Goal: Navigation & Orientation: Find specific page/section

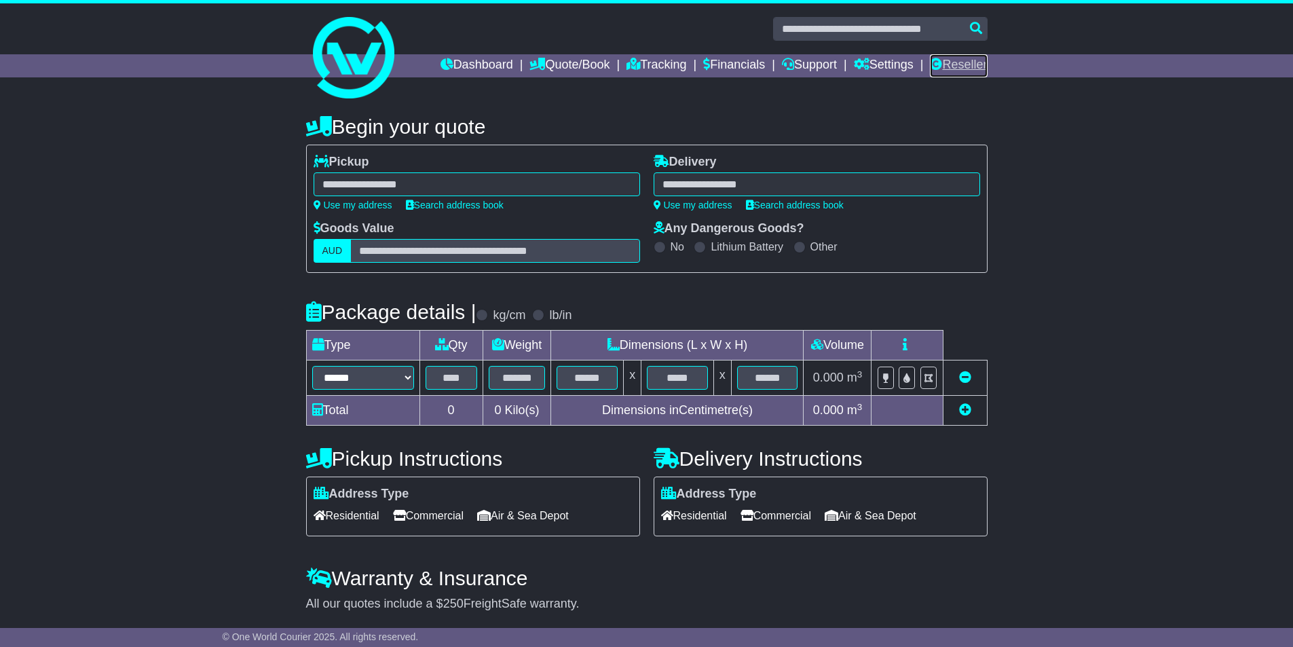
click at [971, 56] on link "Reseller" at bounding box center [958, 65] width 57 height 23
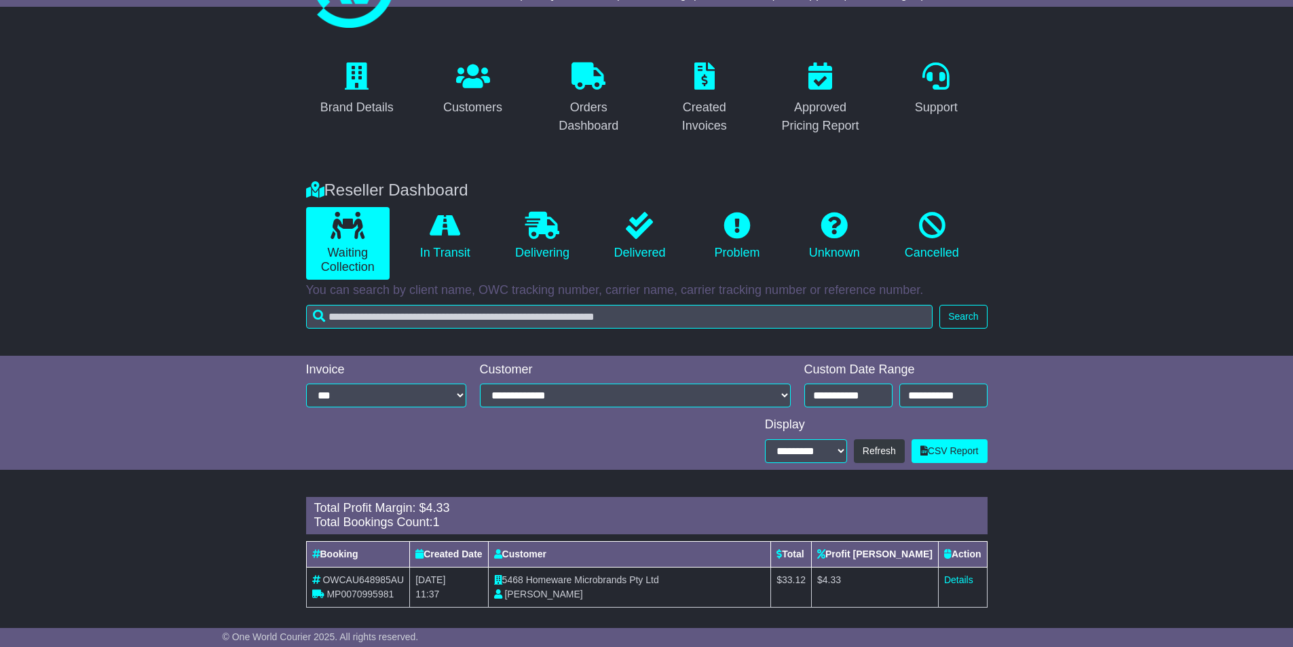
scroll to position [79, 0]
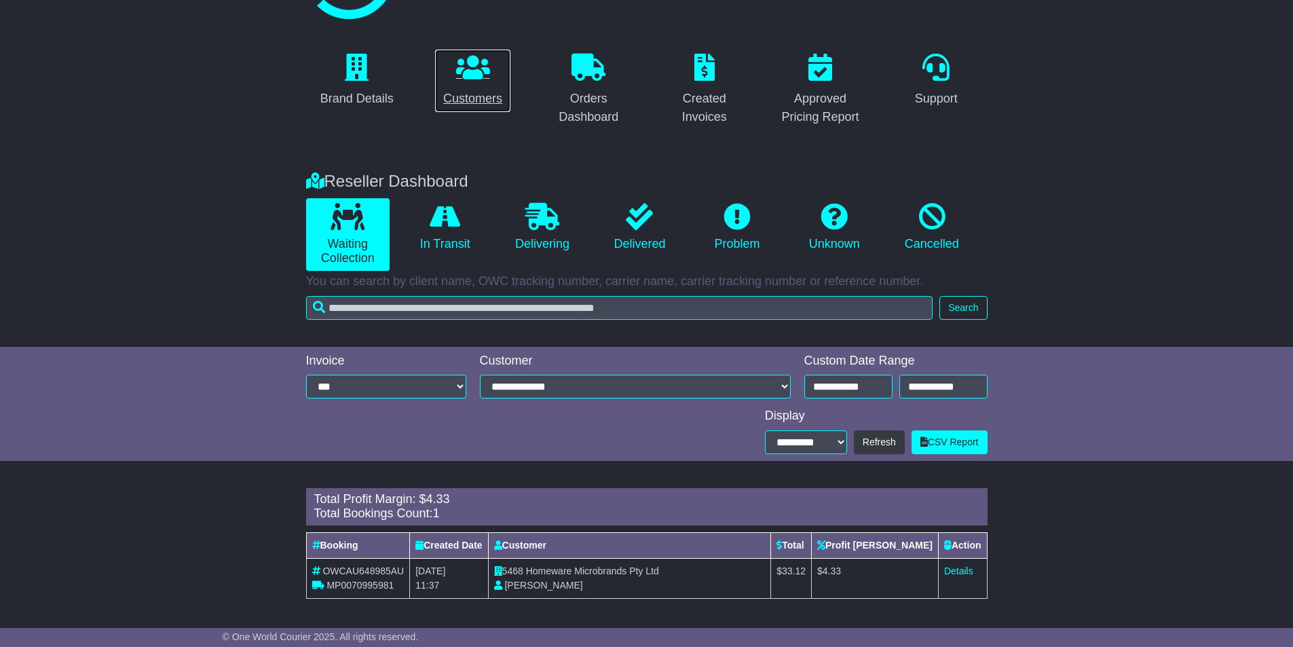
click at [481, 60] on icon at bounding box center [473, 67] width 34 height 27
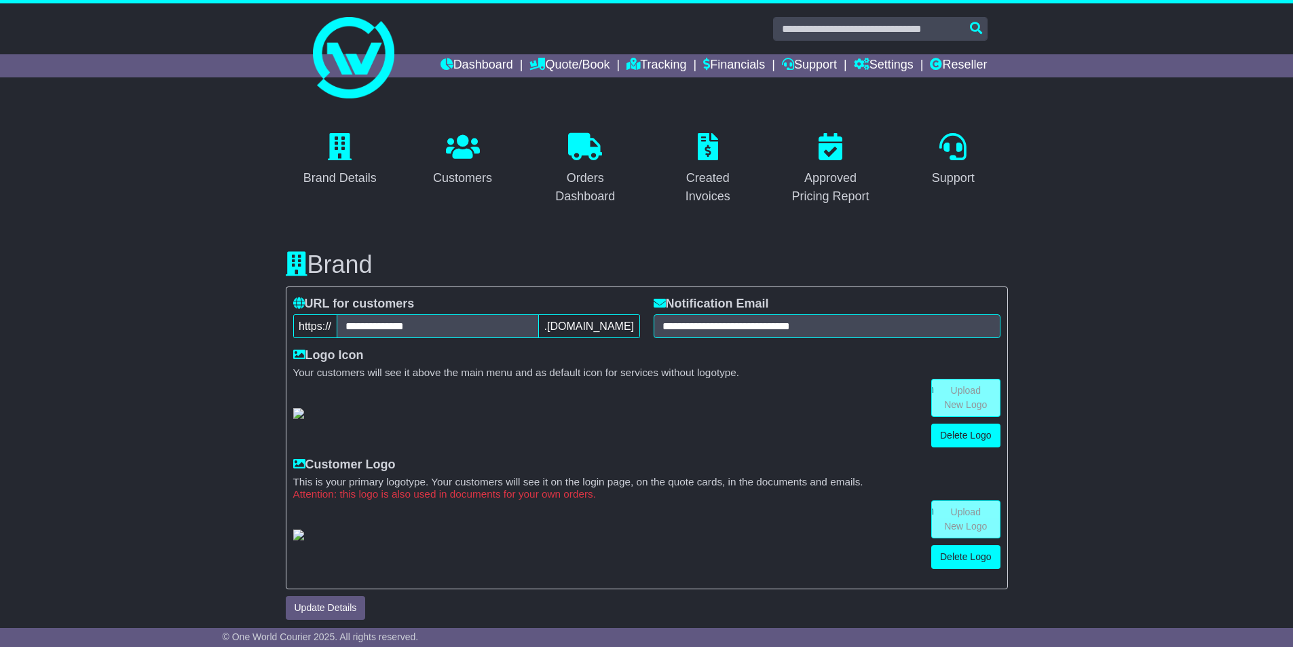
click at [715, 149] on icon at bounding box center [708, 146] width 20 height 27
